Goal: Information Seeking & Learning: Learn about a topic

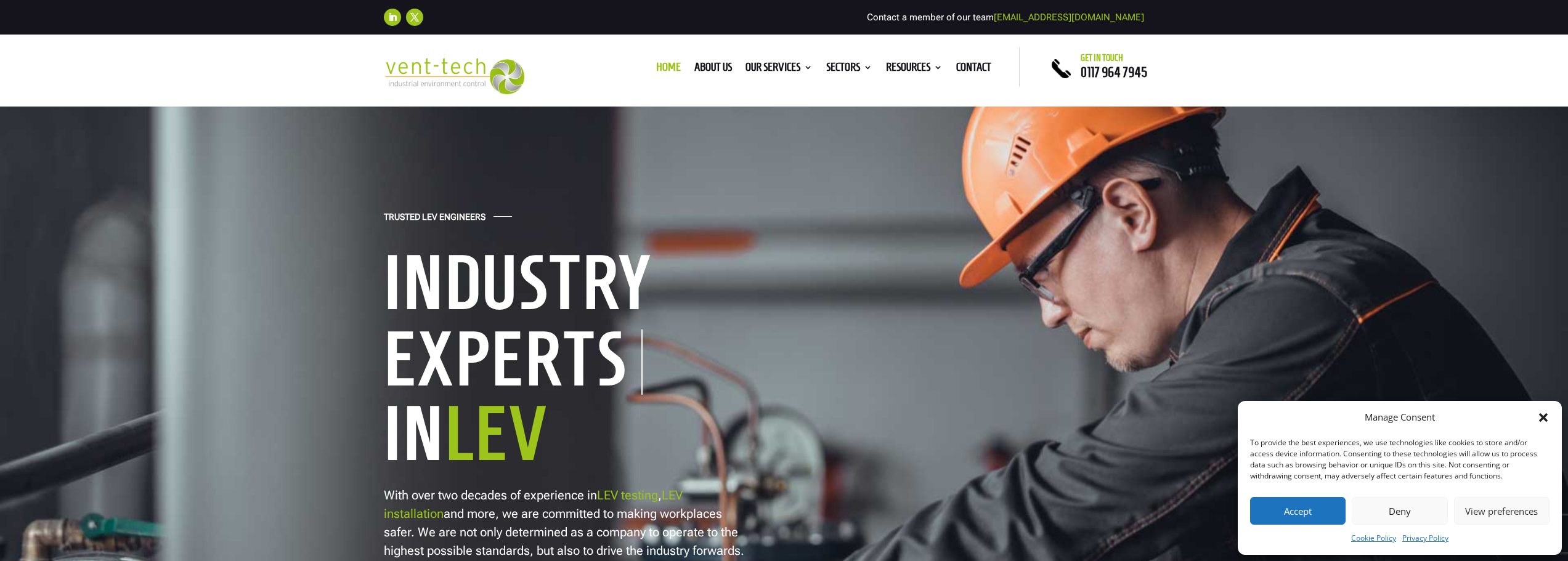
drag, startPoint x: 1274, startPoint y: 503, endPoint x: 1146, endPoint y: 466, distance: 133.2
click at [1274, 503] on button "Accept" at bounding box center [1298, 511] width 95 height 28
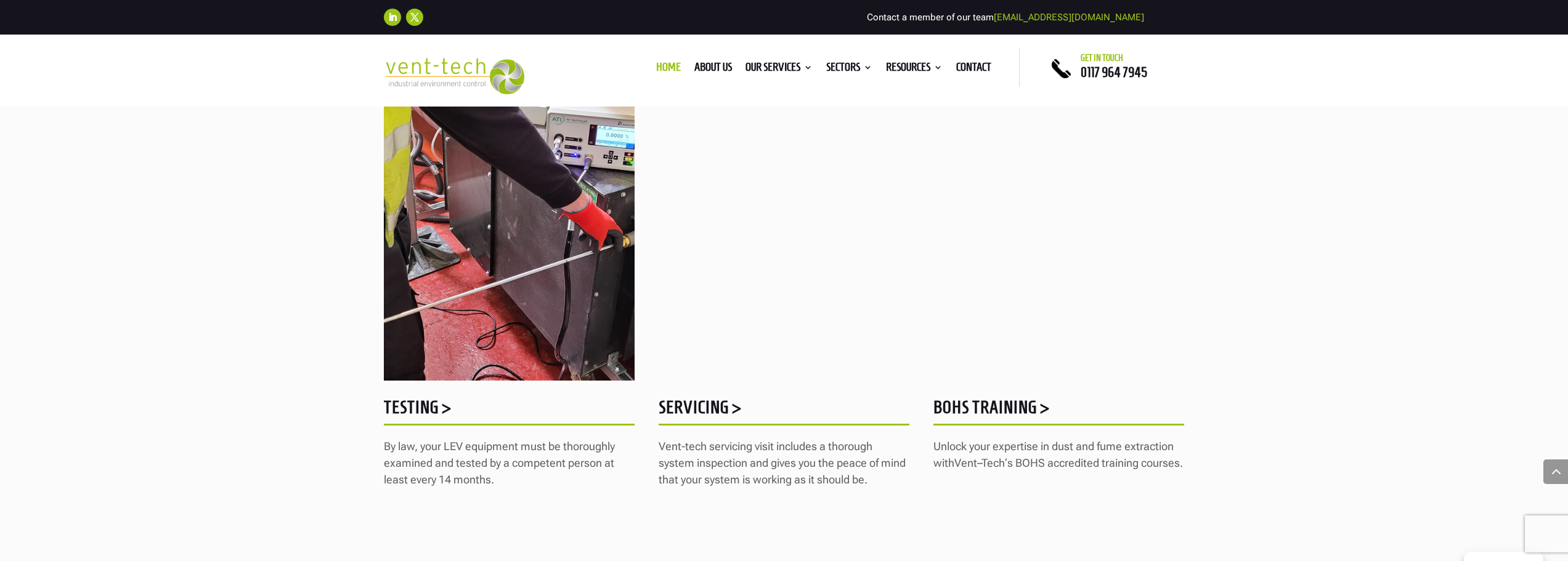
scroll to position [1602, 0]
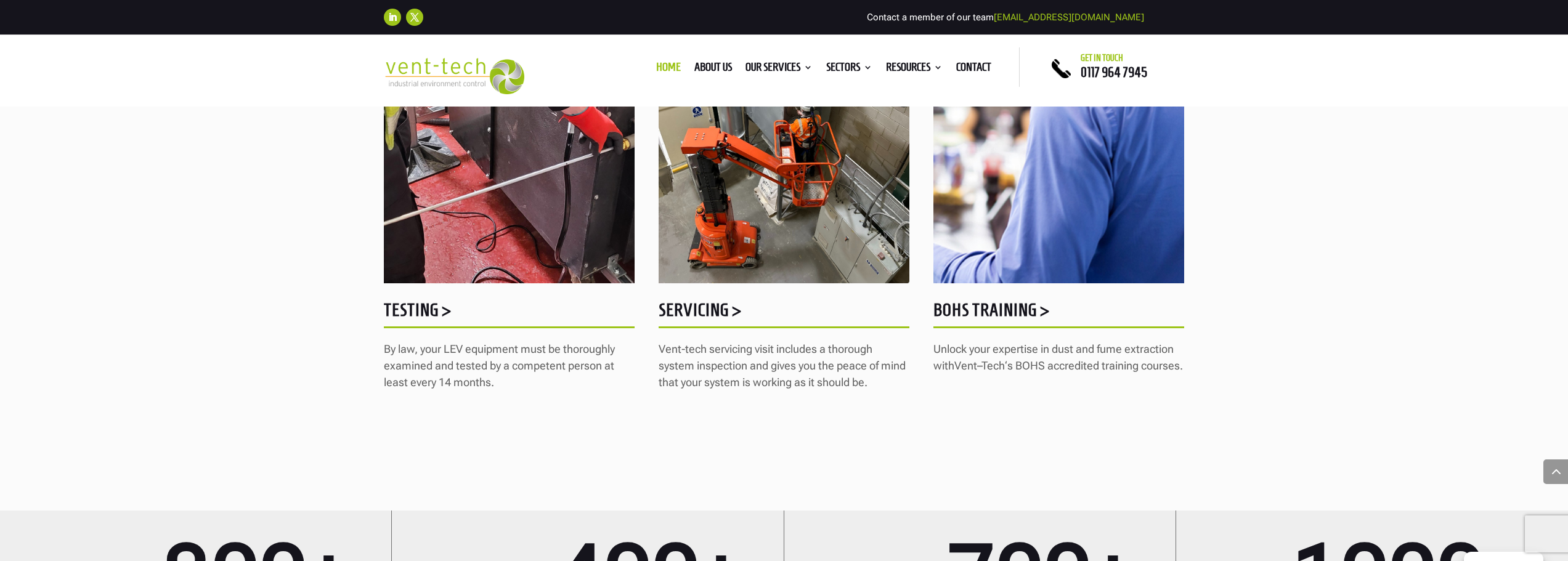
click at [414, 316] on h5 "Testing >" at bounding box center [509, 313] width 251 height 24
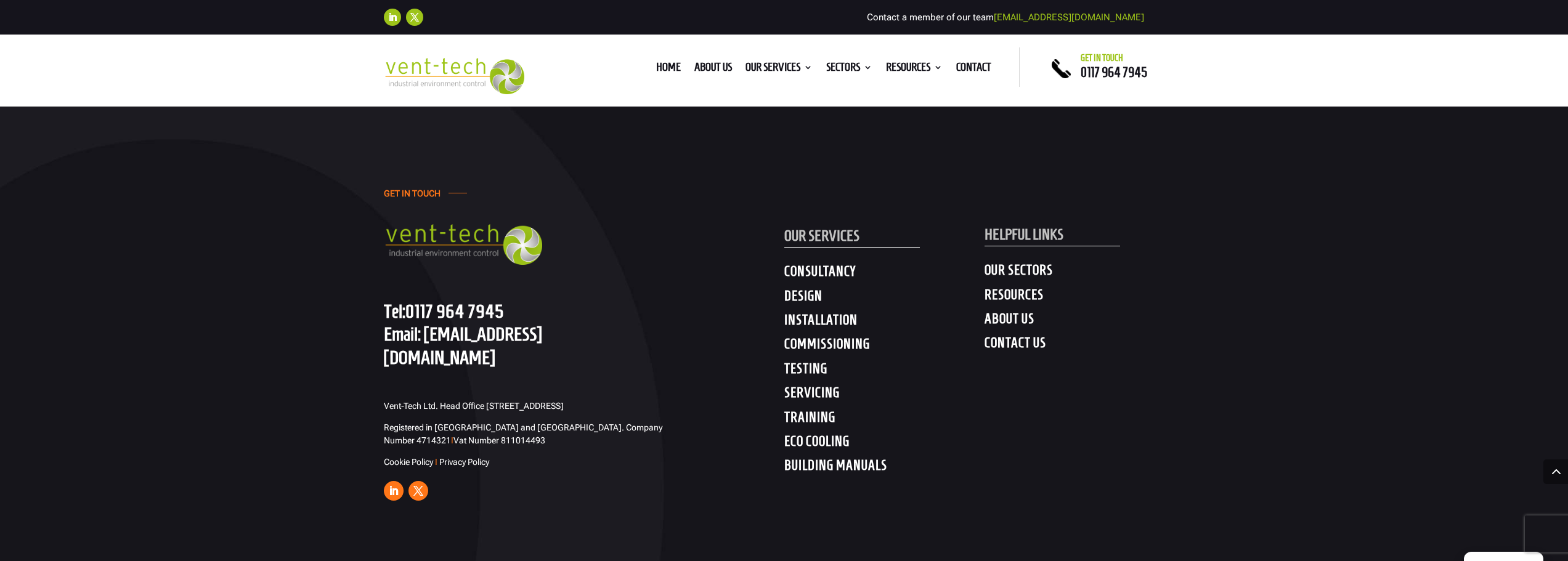
scroll to position [6469, 0]
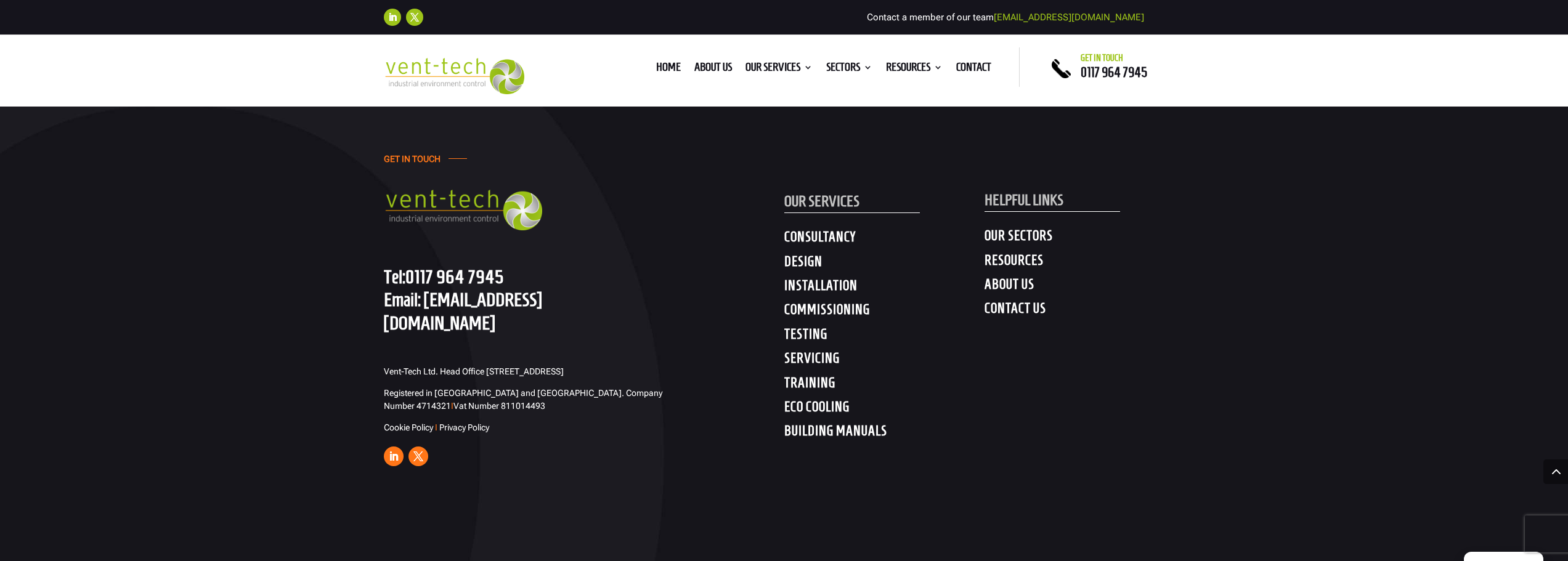
click at [452, 266] on link "Tel: 0117 964 7945" at bounding box center [443, 276] width 120 height 21
click at [832, 350] on h4 "SERVICING" at bounding box center [884, 361] width 200 height 22
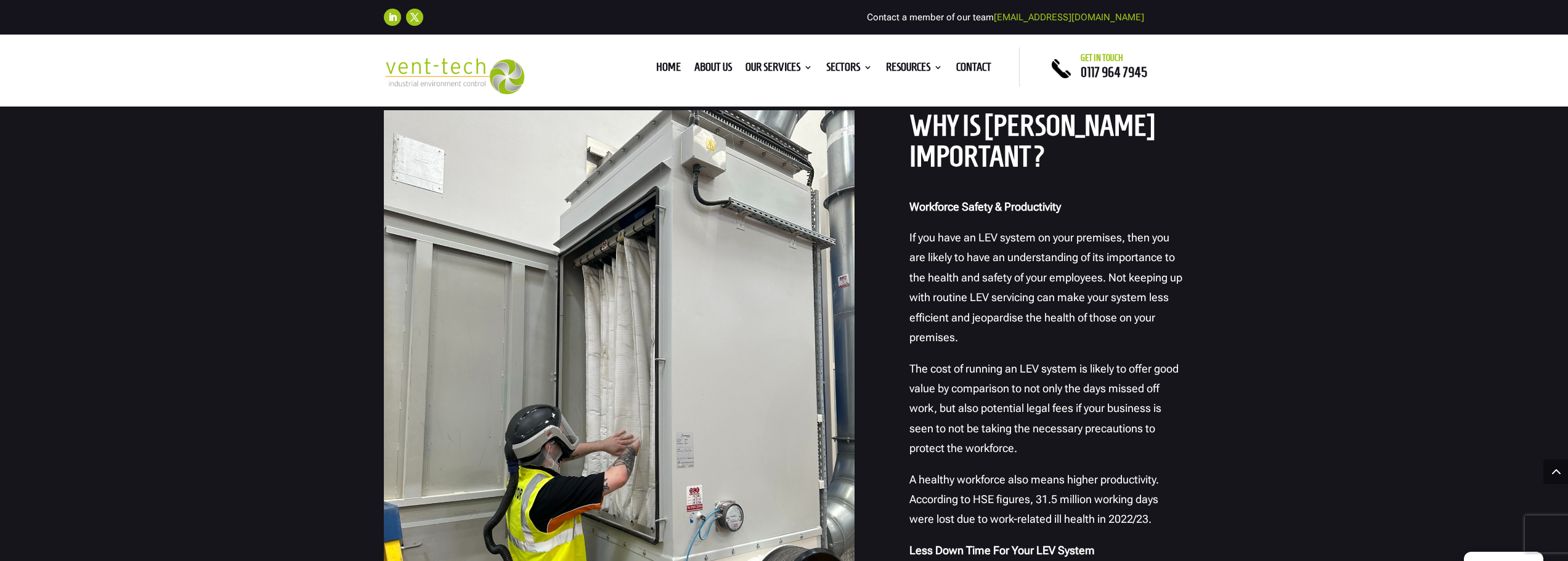
scroll to position [1170, 0]
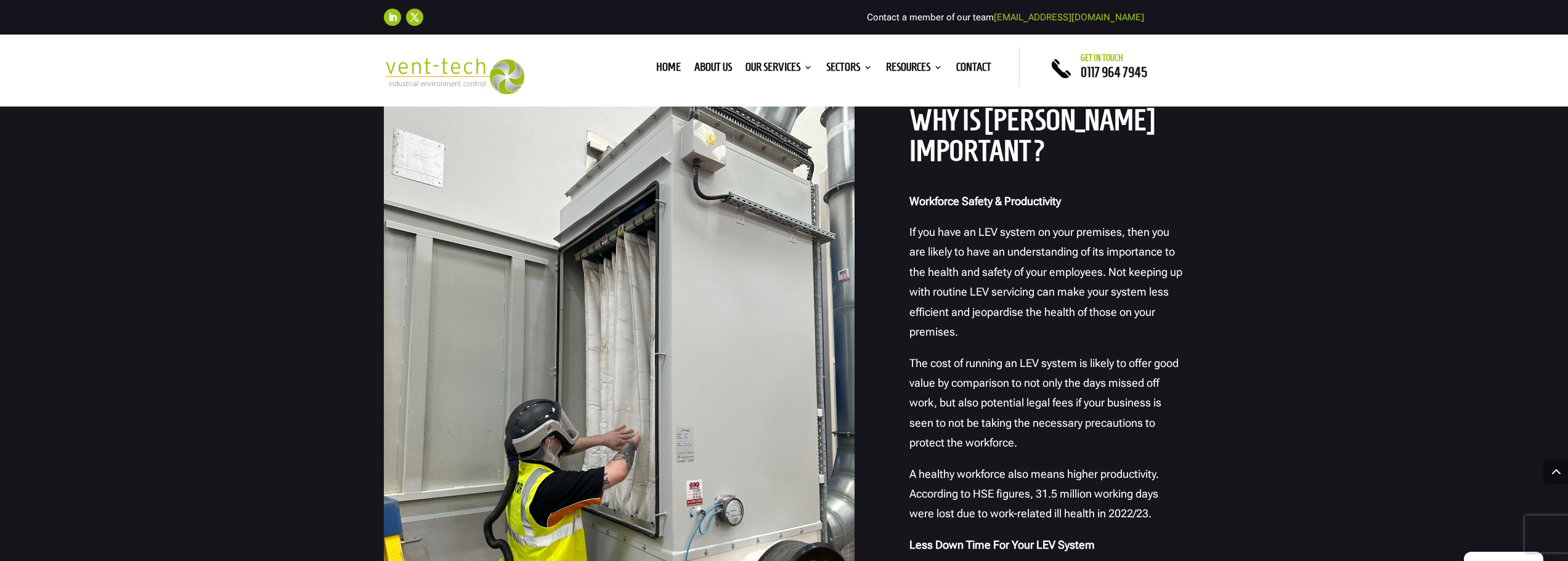
click at [1114, 314] on p "If you have an LEV system on your premises, then you are likely to have an unde…" at bounding box center [1047, 288] width 275 height 130
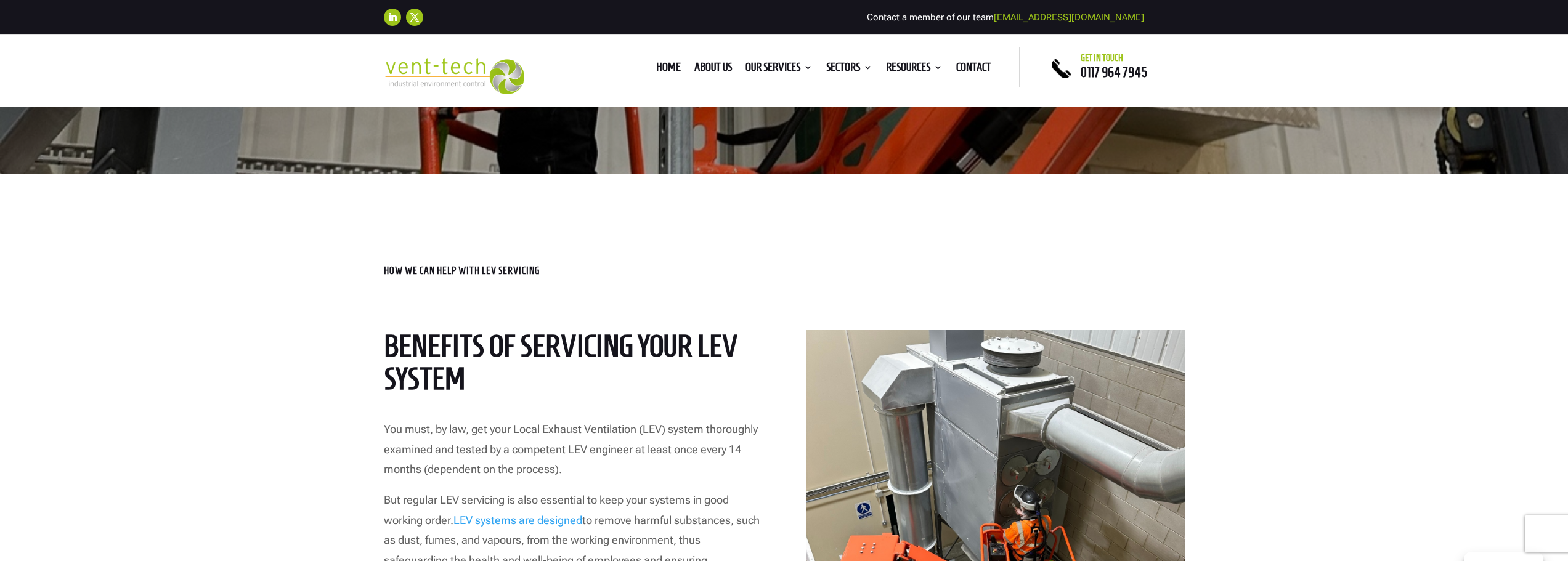
scroll to position [0, 0]
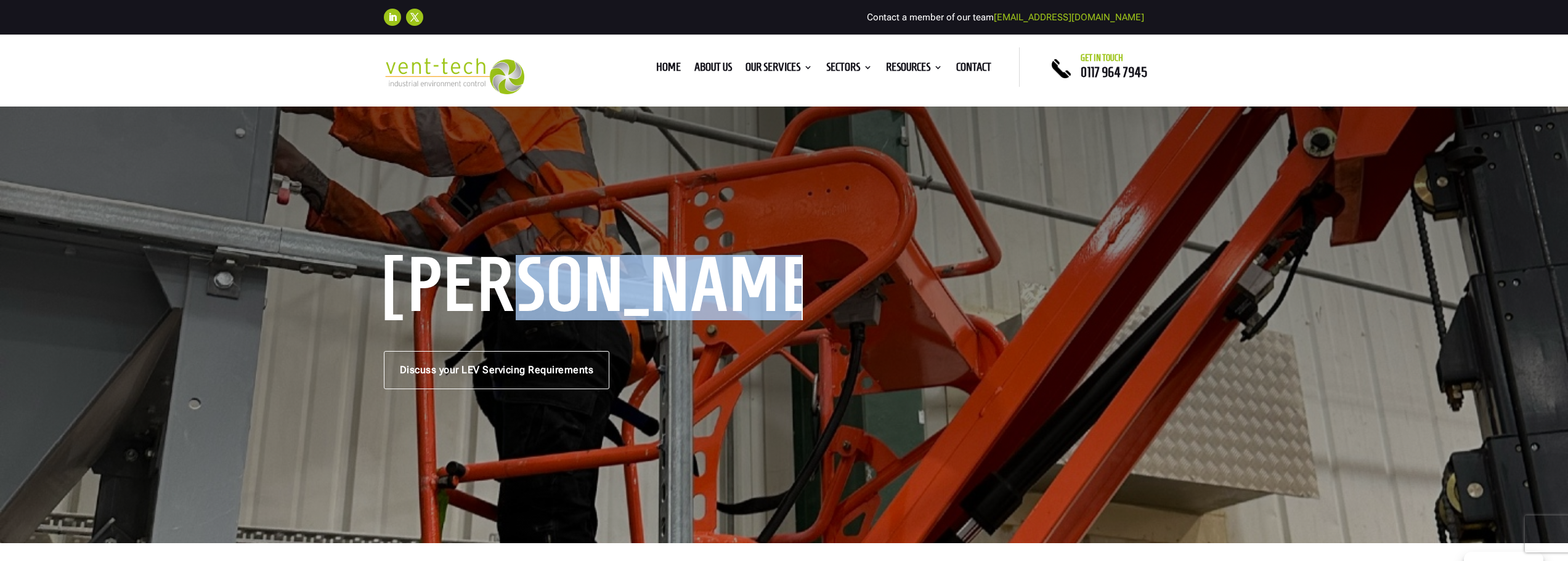
drag, startPoint x: 789, startPoint y: 275, endPoint x: 505, endPoint y: 270, distance: 284.0
click at [505, 270] on h1 "LEV Servicing" at bounding box center [593, 288] width 419 height 65
drag, startPoint x: 392, startPoint y: 286, endPoint x: 868, endPoint y: 284, distance: 476.0
click at [868, 284] on div "LEV Servicing Discuss your LEV Servicing Requirements" at bounding box center [784, 324] width 801 height 130
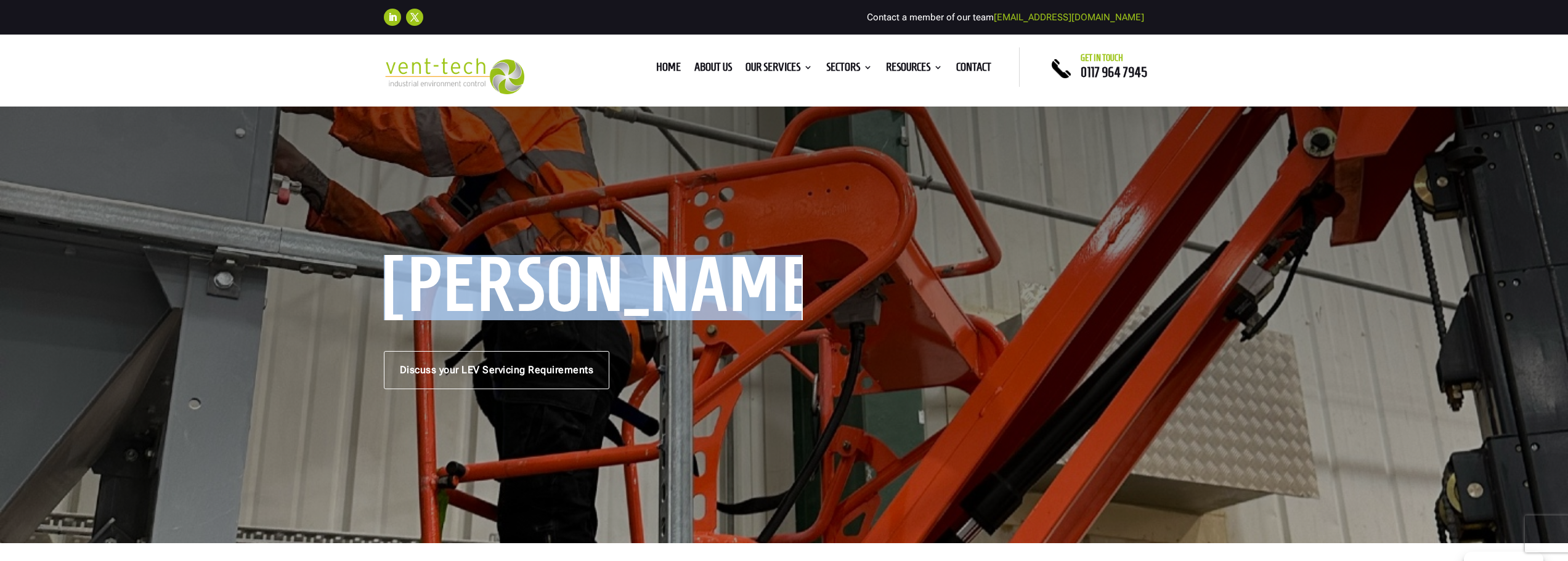
click at [756, 284] on h1 "LEV Servicing" at bounding box center [593, 288] width 419 height 65
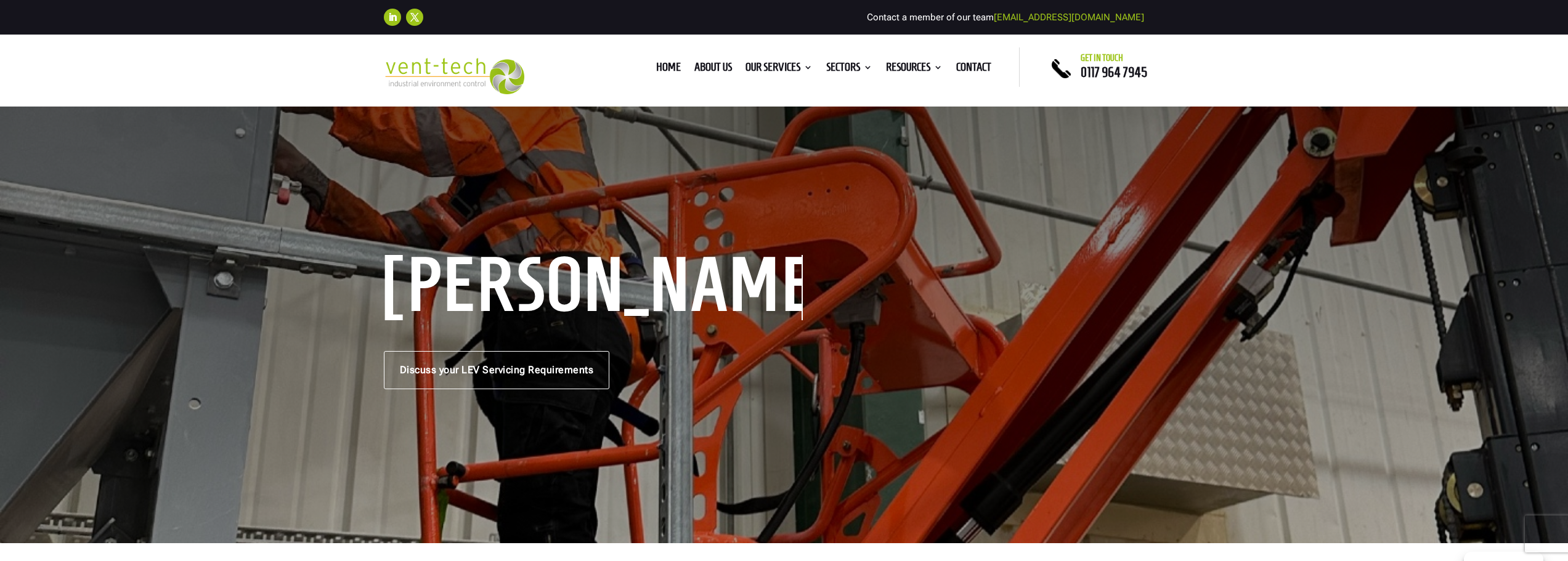
click at [560, 120] on div "LEV Servicing Discuss your LEV Servicing Requirements" at bounding box center [784, 324] width 1568 height 439
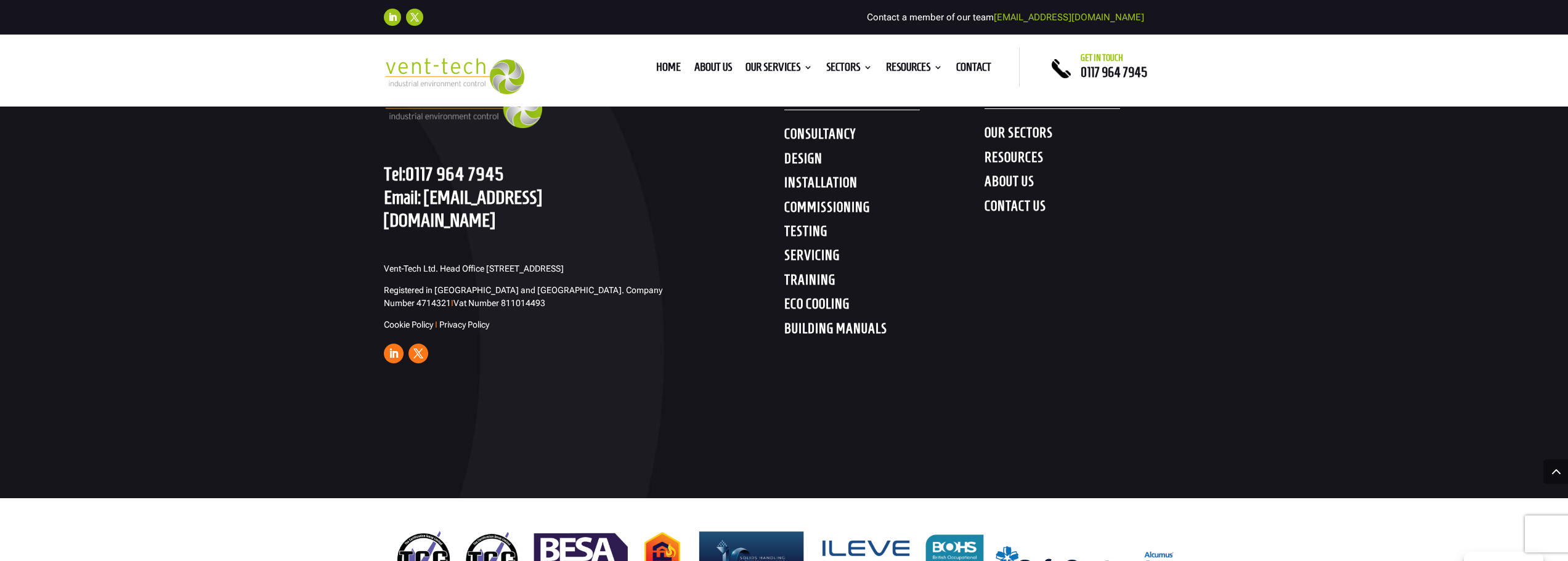
scroll to position [6652, 0]
